Goal: Information Seeking & Learning: Find specific fact

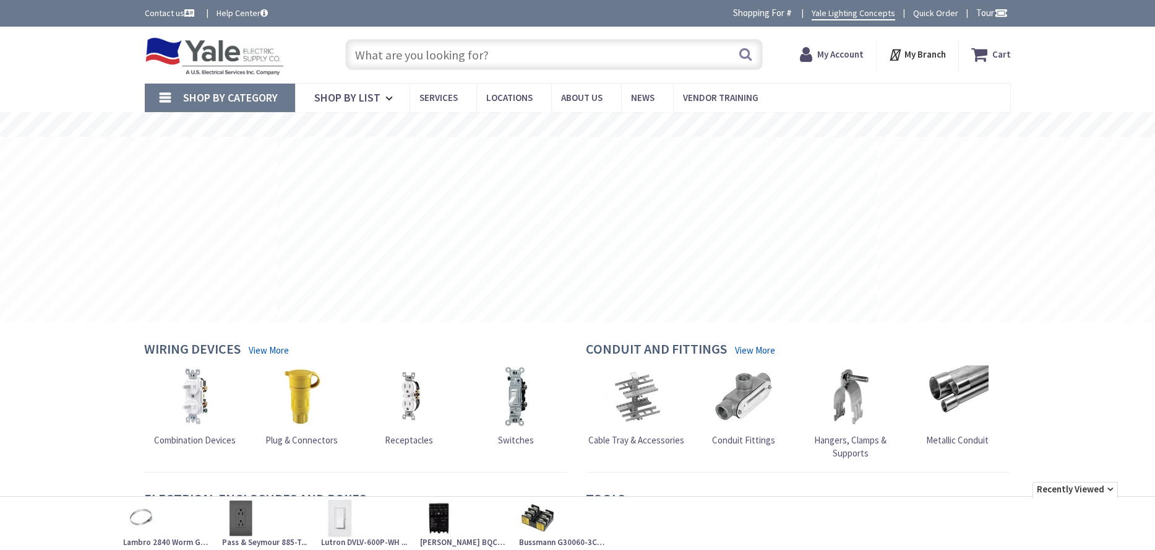
click at [380, 59] on input "text" at bounding box center [554, 54] width 418 height 31
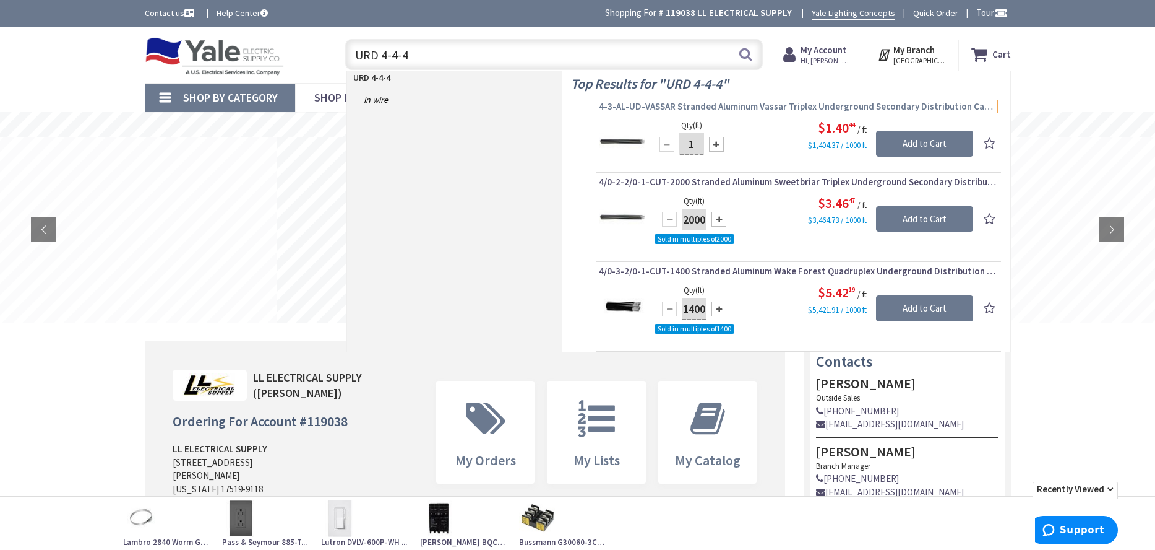
type input "URD 4-4-4"
click at [694, 108] on span "4-3-AL-UD-VASSAR Stranded Aluminum Vassar Triplex Underground Secondary Distrib…" at bounding box center [798, 106] width 399 height 12
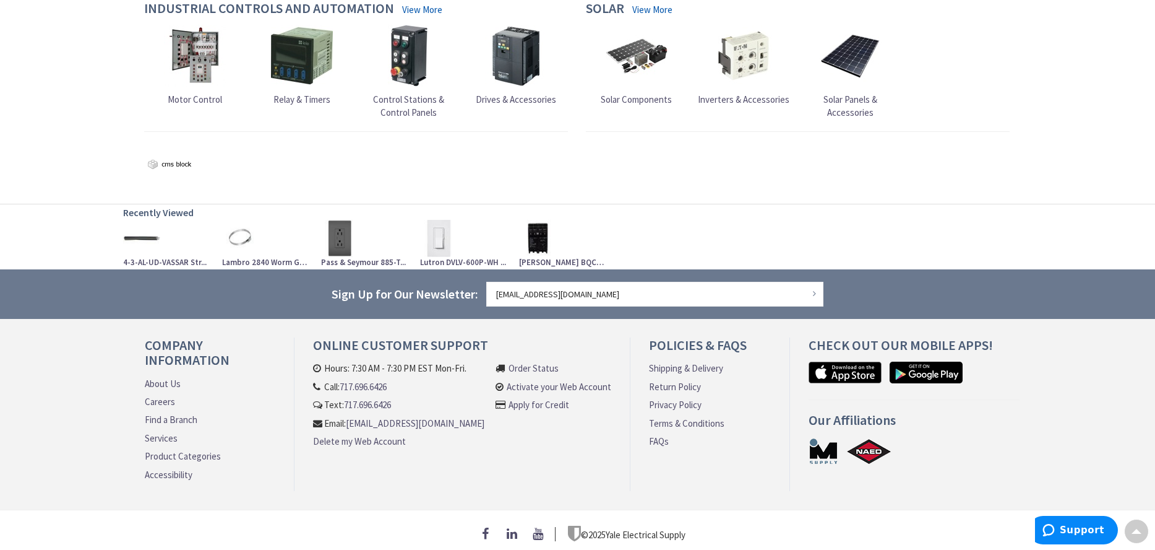
scroll to position [1261, 0]
